Goal: Check status: Check status

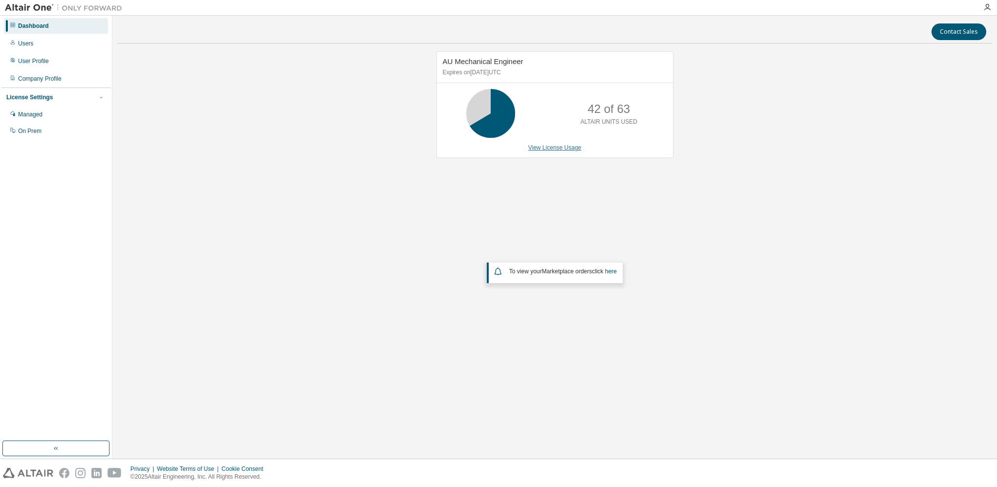
click at [577, 147] on link "View License Usage" at bounding box center [554, 147] width 53 height 7
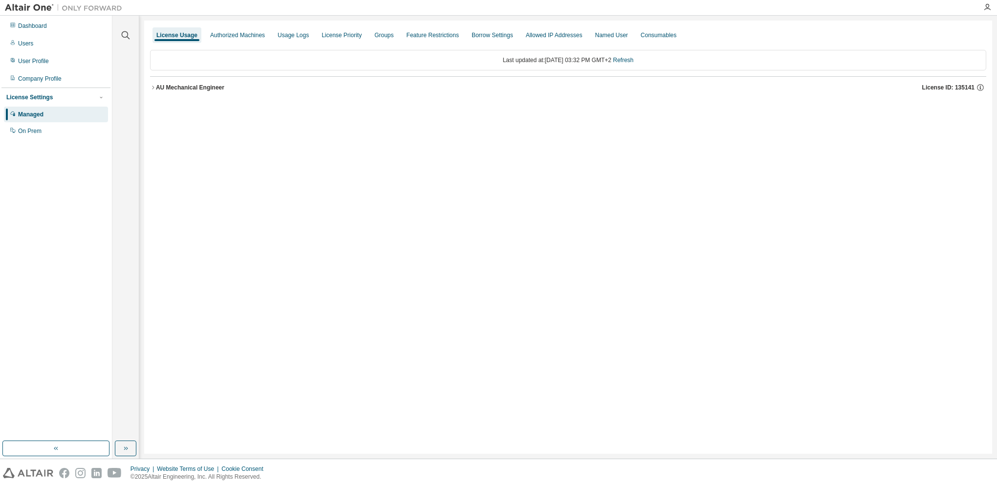
click at [193, 90] on div "AU Mechanical Engineer" at bounding box center [190, 88] width 68 height 8
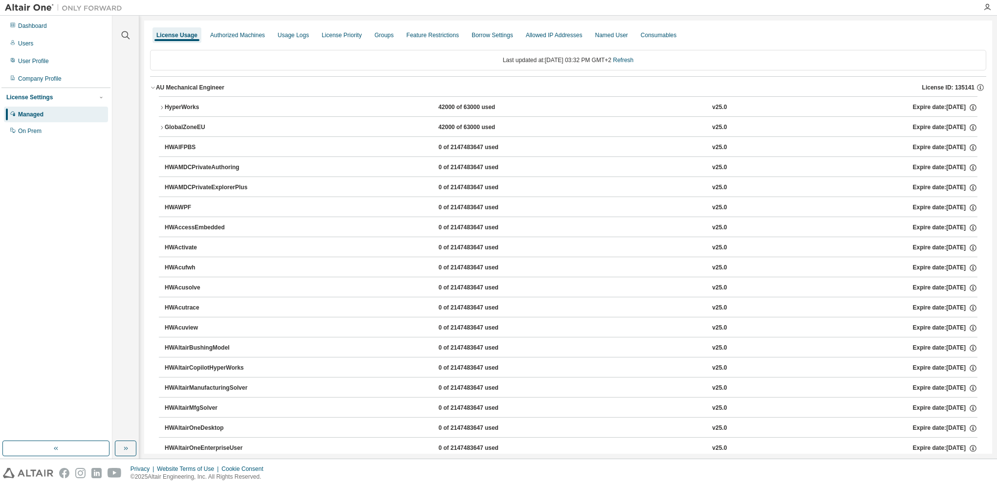
click at [187, 107] on div "HyperWorks" at bounding box center [209, 107] width 88 height 9
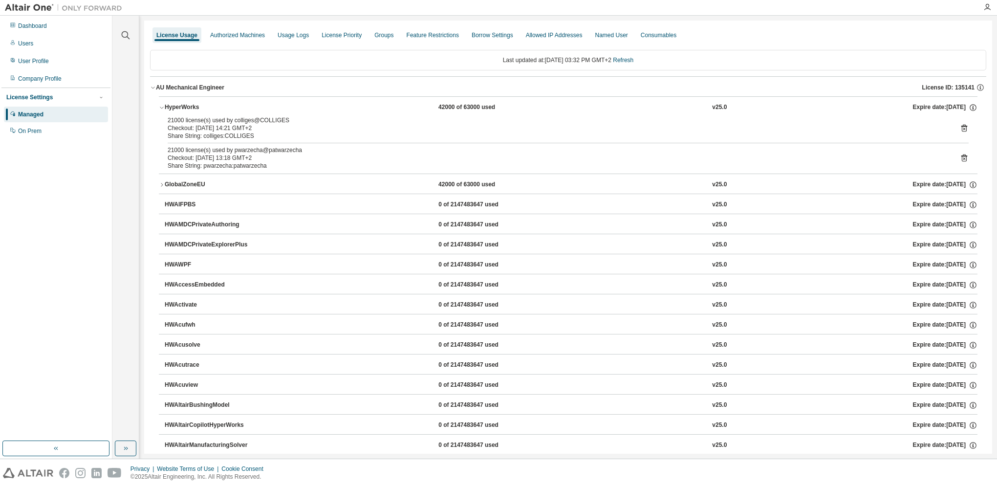
click at [960, 127] on icon at bounding box center [964, 128] width 9 height 9
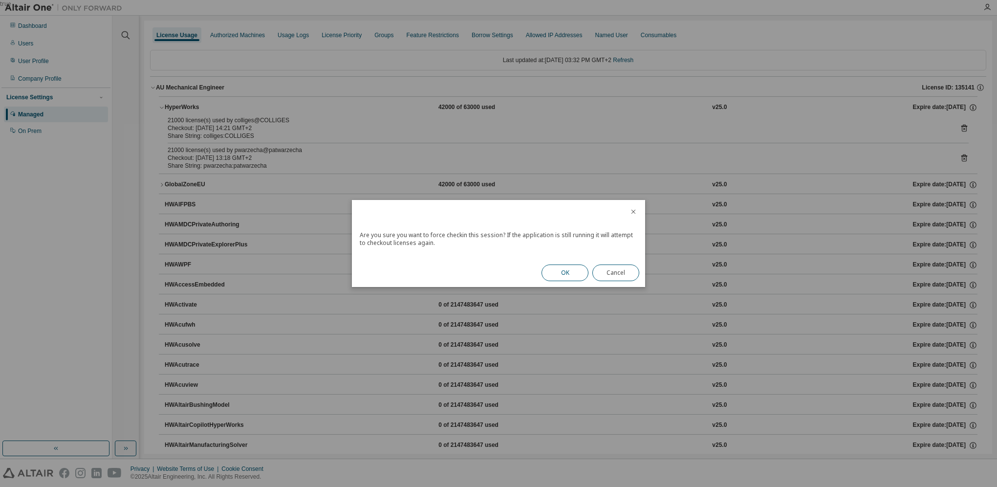
click at [579, 274] on button "OK" at bounding box center [565, 272] width 47 height 17
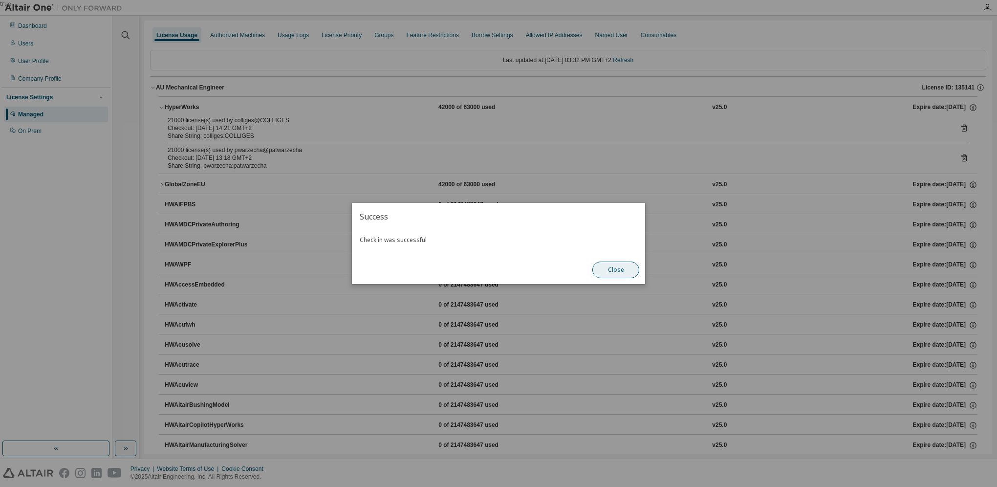
click at [612, 270] on button "Close" at bounding box center [615, 270] width 47 height 17
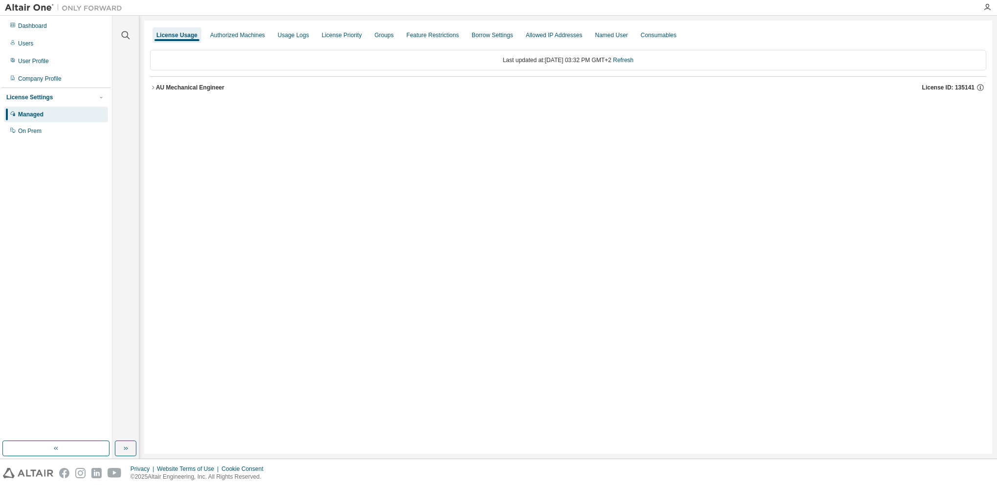
click at [154, 90] on button "AU Mechanical Engineer License ID: 135141" at bounding box center [568, 88] width 836 height 22
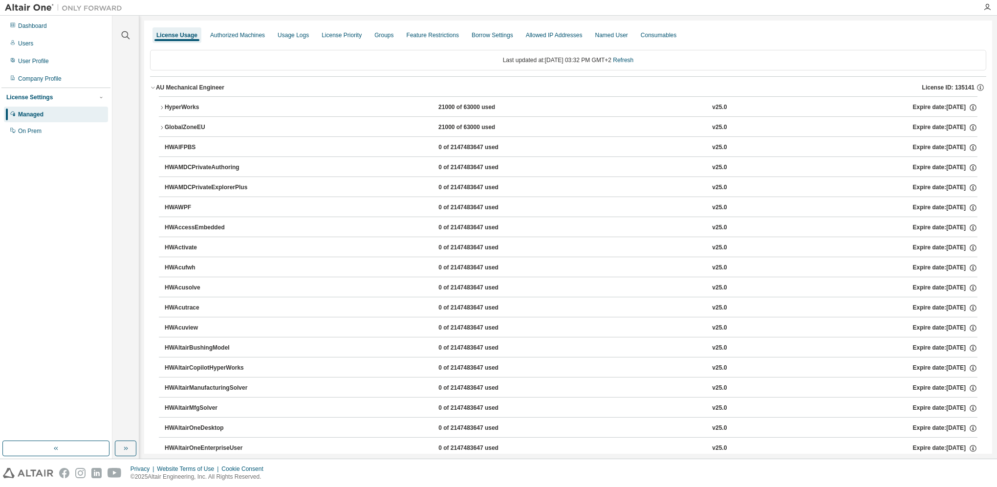
click at [159, 104] on button "HyperWorks 21000 of 63000 used v25.0 Expire date: 2025-12-15" at bounding box center [568, 108] width 819 height 22
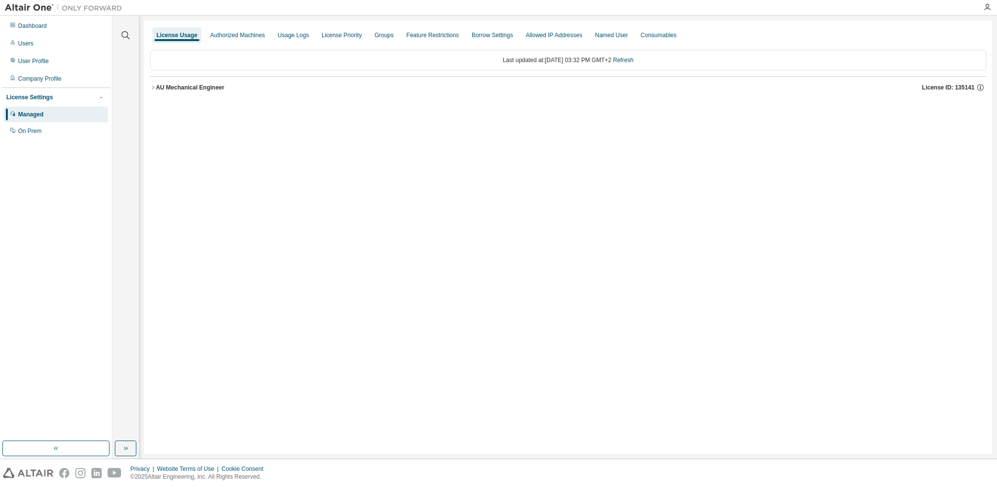
click at [174, 94] on button "AU Mechanical Engineer License ID: 135141" at bounding box center [568, 88] width 836 height 22
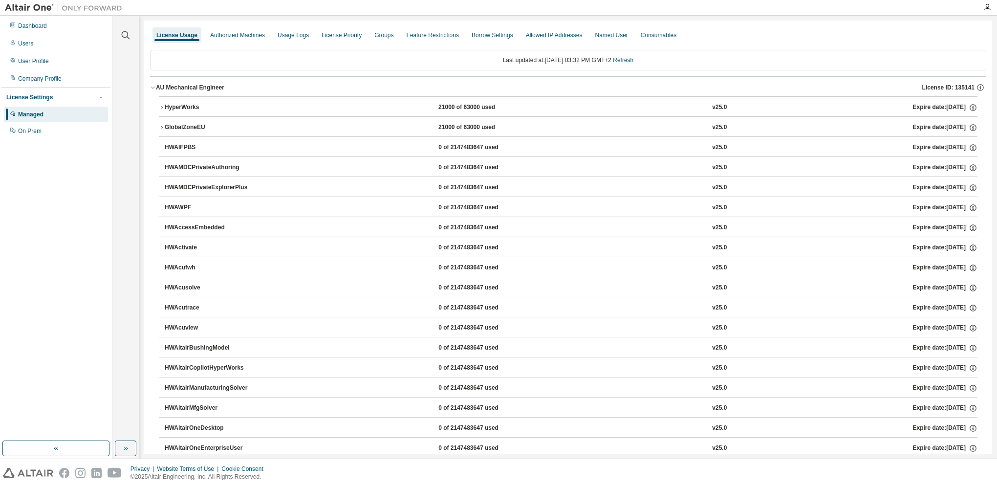
click at [175, 103] on div "HyperWorks" at bounding box center [209, 107] width 88 height 9
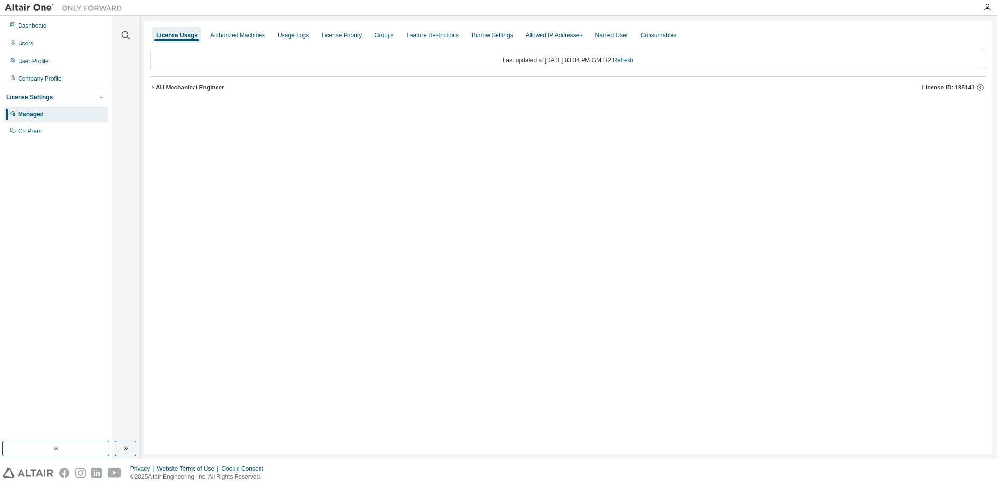
click at [176, 86] on div "AU Mechanical Engineer" at bounding box center [190, 88] width 68 height 8
